Goal: Check status: Check status

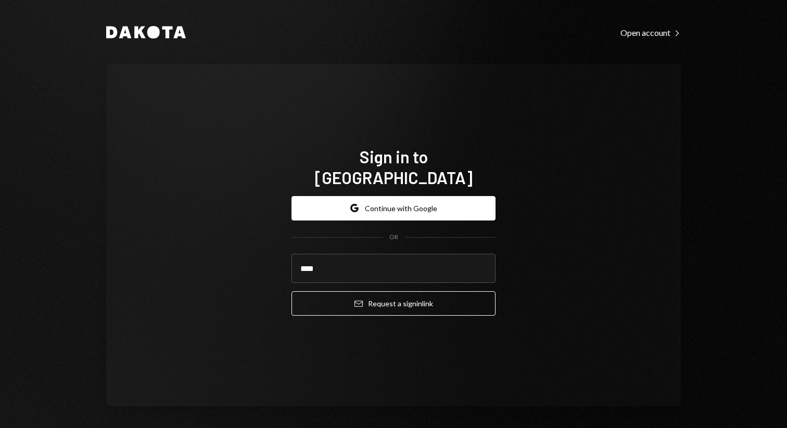
type input "**********"
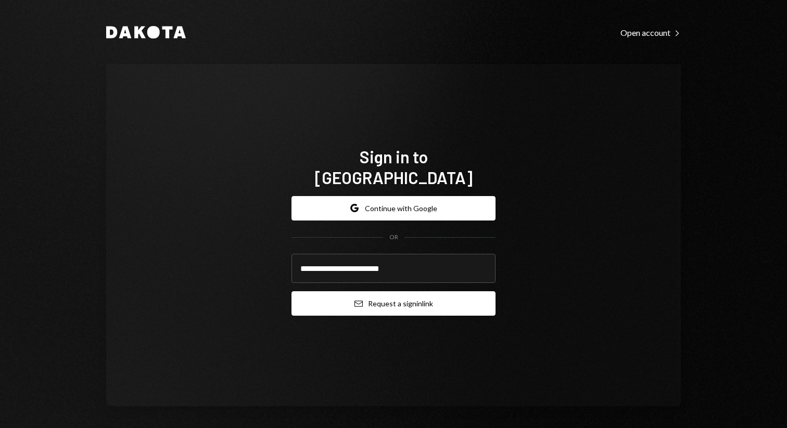
click at [396, 294] on button "Email Request a sign in link" at bounding box center [393, 303] width 204 height 24
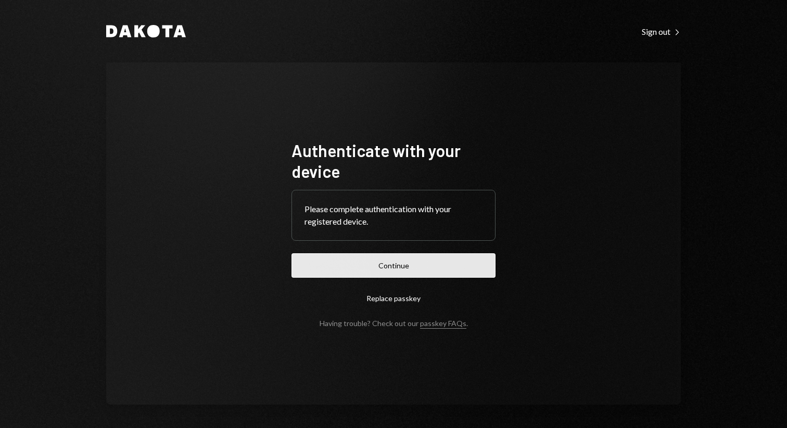
click at [408, 259] on button "Continue" at bounding box center [393, 265] width 204 height 24
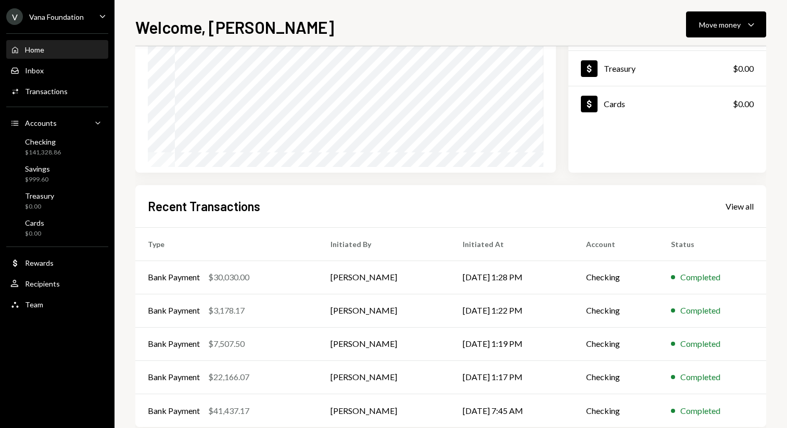
scroll to position [149, 0]
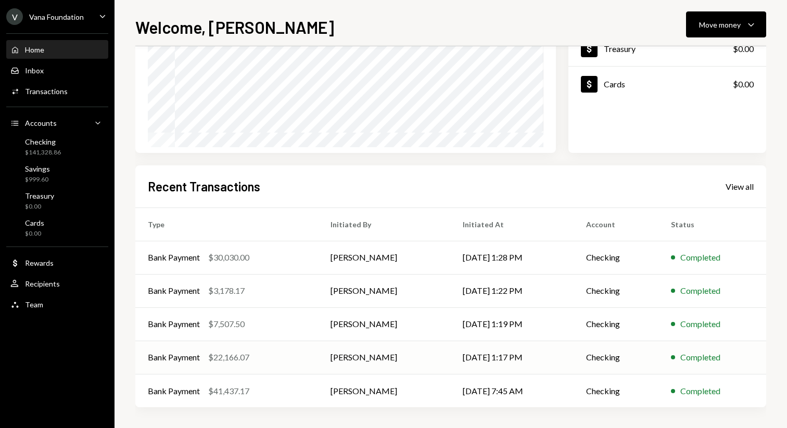
click at [444, 360] on td "[PERSON_NAME]" at bounding box center [384, 357] width 132 height 33
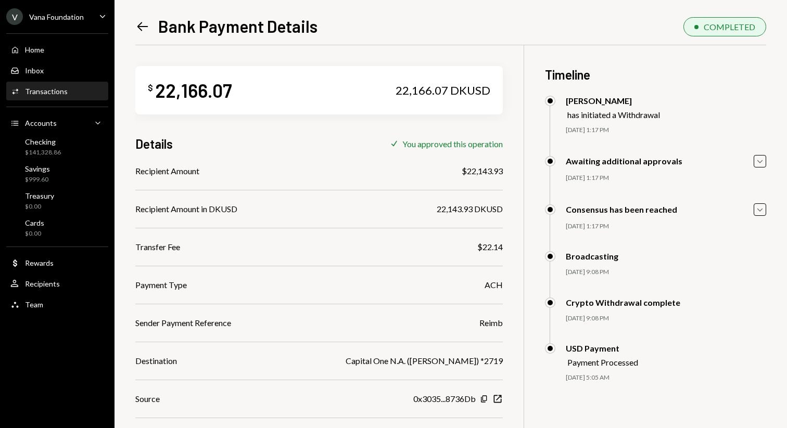
click at [146, 17] on div "Left Arrow Bank Payment Details" at bounding box center [226, 26] width 182 height 21
click at [143, 30] on icon "Left Arrow" at bounding box center [142, 26] width 15 height 15
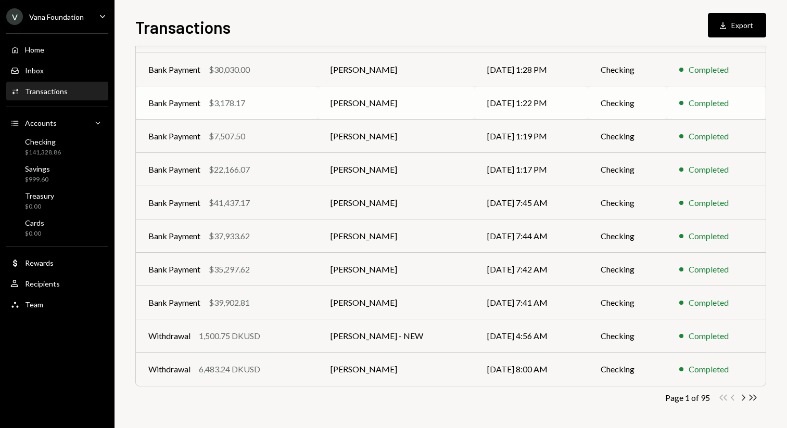
scroll to position [115, 0]
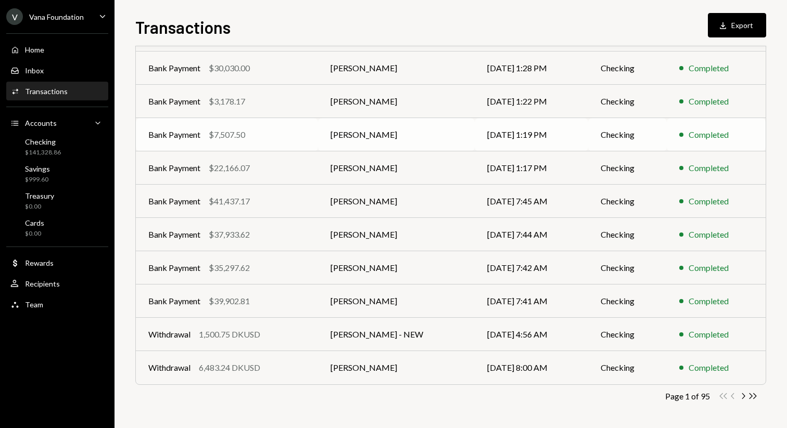
click at [405, 140] on td "[PERSON_NAME]" at bounding box center [396, 134] width 157 height 33
